Goal: Task Accomplishment & Management: Use online tool/utility

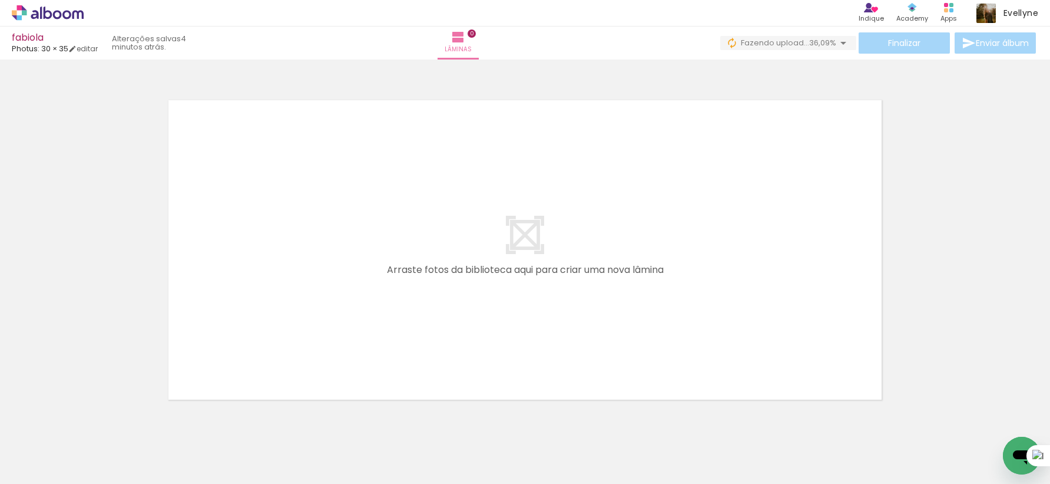
scroll to position [15, 0]
